Goal: Ask a question

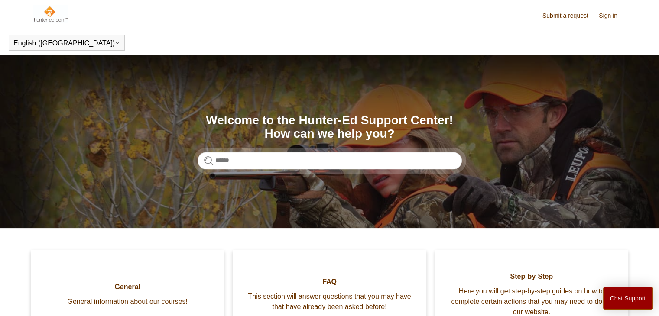
scroll to position [105, 0]
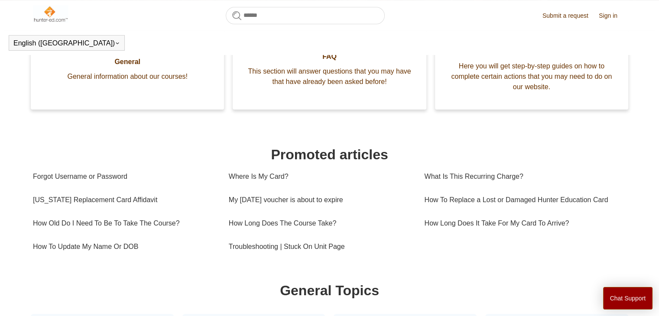
scroll to position [202, 0]
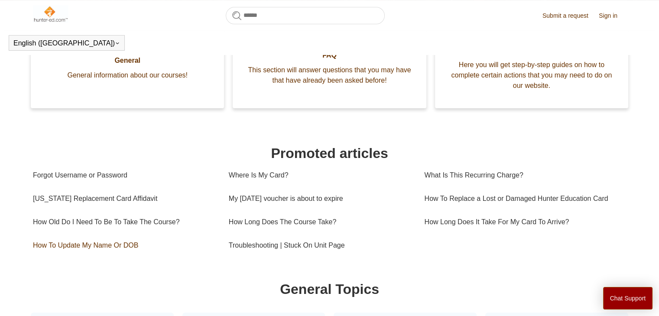
click at [66, 251] on link "How To Update My Name Or DOB" at bounding box center [124, 245] width 183 height 23
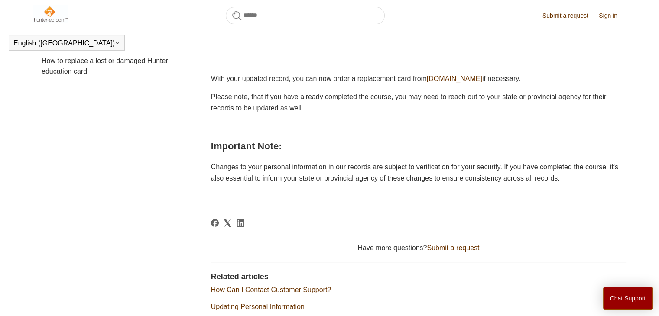
scroll to position [331, 0]
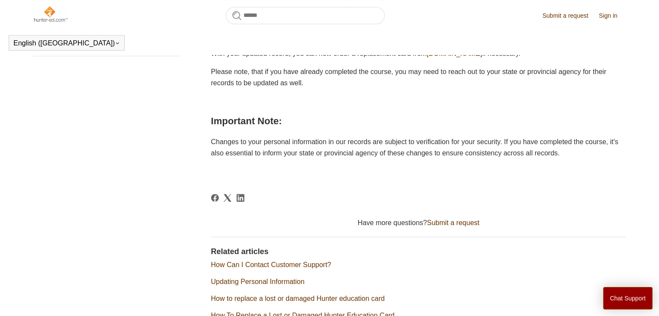
click at [438, 226] on link "Submit a request" at bounding box center [452, 222] width 52 height 7
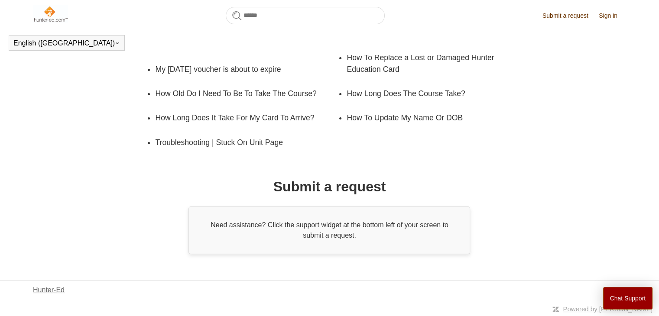
scroll to position [166, 0]
click at [45, 288] on link "Hunter-Ed" at bounding box center [49, 290] width 32 height 10
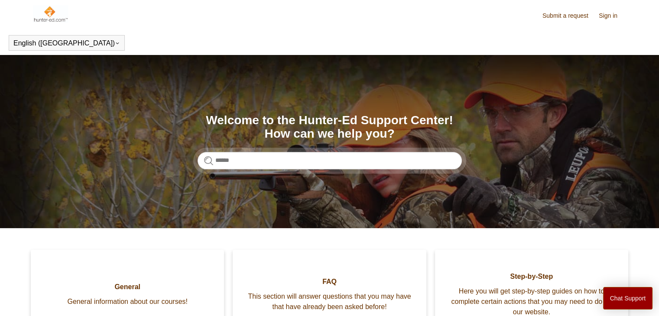
click at [561, 17] on link "Submit a request" at bounding box center [569, 15] width 55 height 9
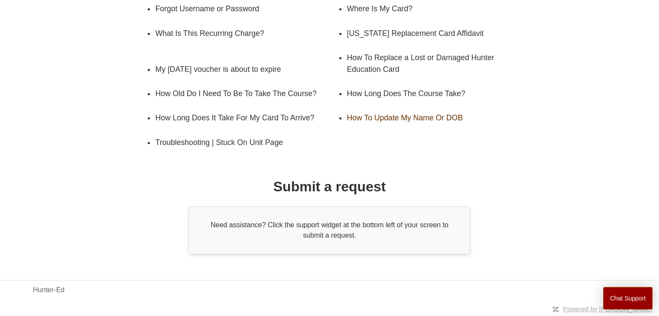
click at [368, 126] on link "How To Update My Name Or DOB" at bounding box center [431, 118] width 170 height 24
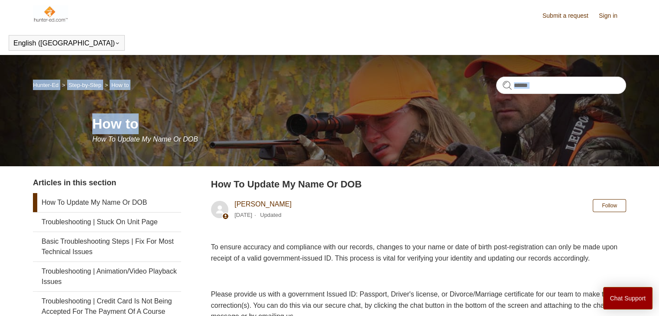
drag, startPoint x: 656, startPoint y: 65, endPoint x: 665, endPoint y: 132, distance: 68.5
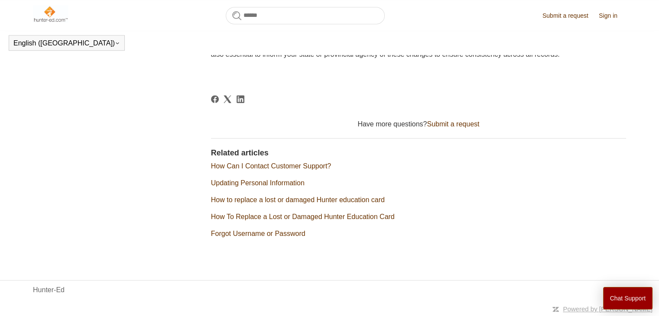
scroll to position [440, 0]
click at [438, 123] on link "Submit a request" at bounding box center [452, 123] width 52 height 7
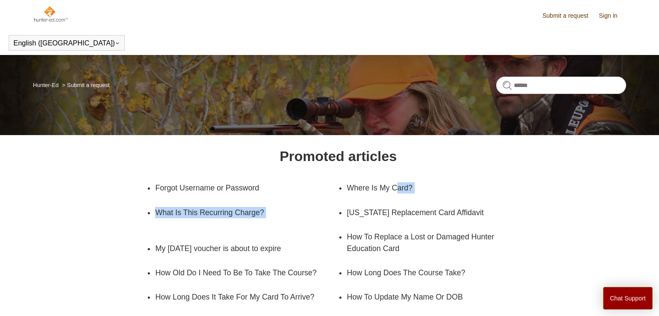
drag, startPoint x: 658, startPoint y: 177, endPoint x: 665, endPoint y: 212, distance: 35.3
click at [658, 212] on html "Skip to main content Submit a request Sign in English (US) Español Français Hun…" at bounding box center [329, 247] width 659 height 495
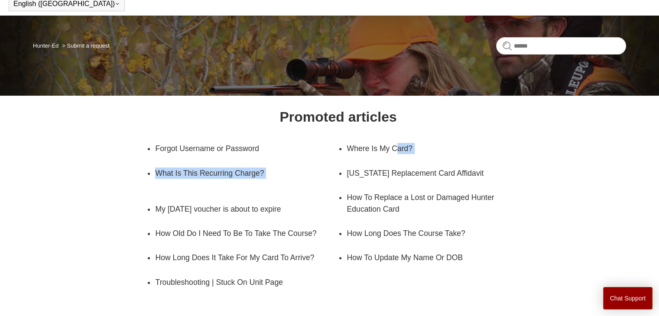
scroll to position [43, 0]
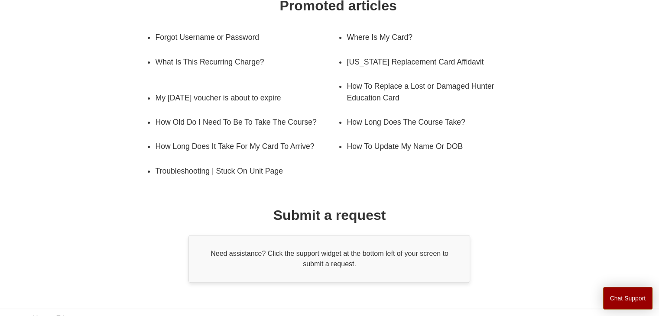
click at [487, 212] on div "Promoted articles Forgot Username or Password Where Is My Card? What Is This Re…" at bounding box center [328, 138] width 533 height 287
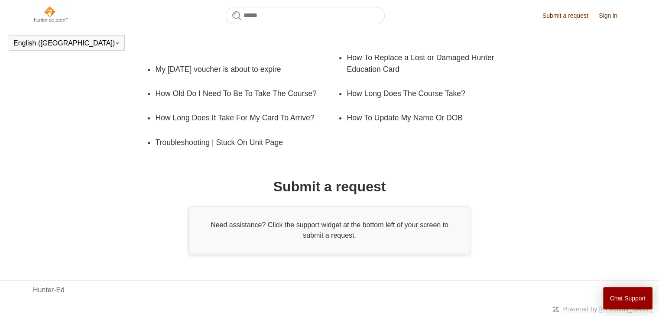
click at [210, 242] on div "Need assistance? Click the support widget at the bottom left of your screen to …" at bounding box center [328, 231] width 281 height 48
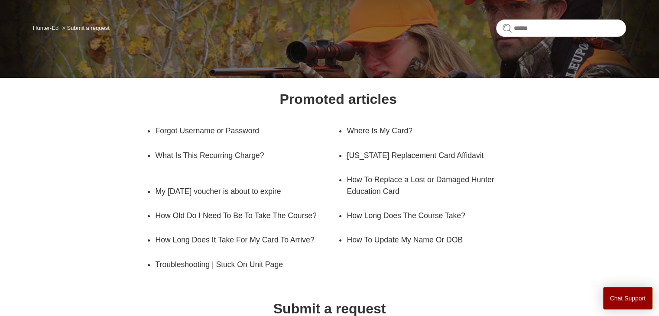
scroll to position [0, 0]
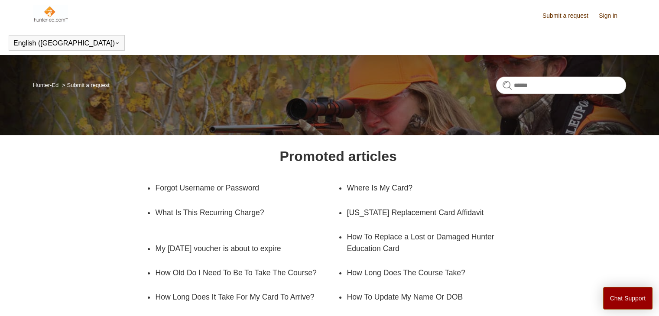
click at [569, 12] on link "Submit a request" at bounding box center [569, 15] width 55 height 9
click at [619, 291] on button "Chat Support" at bounding box center [628, 298] width 50 height 23
